Goal: Transaction & Acquisition: Purchase product/service

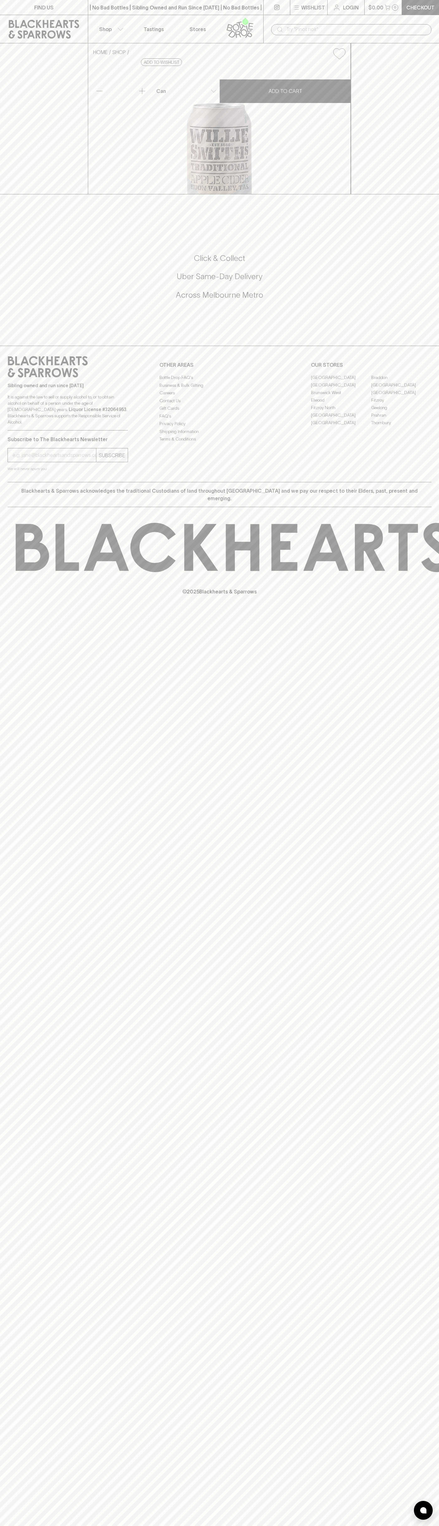
click at [371, 1] on button "$0.00 0" at bounding box center [383, 7] width 37 height 15
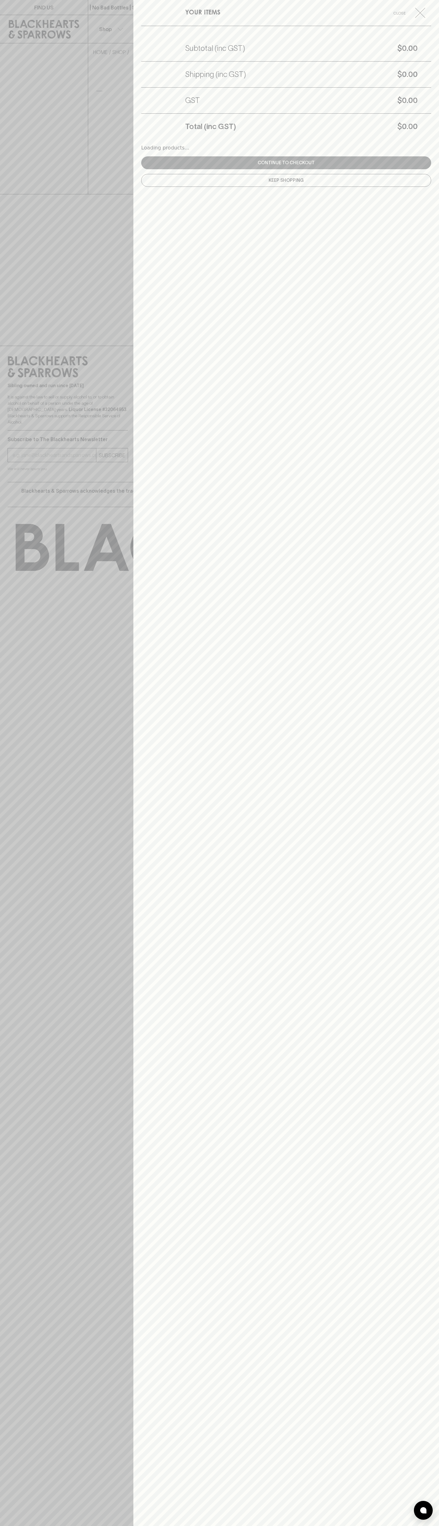
click at [434, 651] on div "YOUR ITEMS Close Subtotal (inc GST) $0.00 Shipping (inc GST) $0.00 GST $0.00 To…" at bounding box center [286, 763] width 306 height 1526
click at [22, 1525] on html "FIND US | No Bad Bottles | Sibling Owned and Run Since 2006 | No Bad Bottles | …" at bounding box center [219, 763] width 439 height 1526
click at [20, 169] on div at bounding box center [219, 763] width 439 height 1526
